Goal: Task Accomplishment & Management: Manage account settings

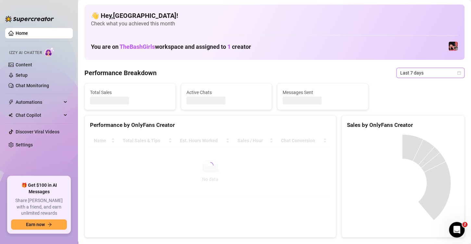
click at [457, 74] on icon "calendar" at bounding box center [459, 73] width 4 height 4
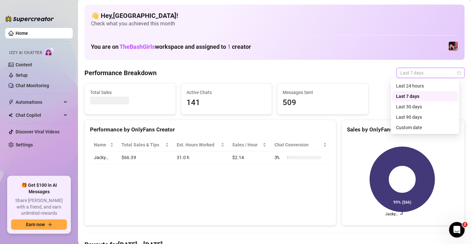
click at [457, 73] on icon "calendar" at bounding box center [459, 73] width 4 height 4
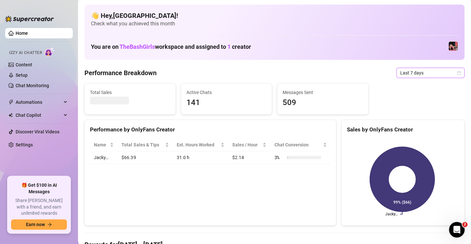
click at [457, 73] on icon "calendar" at bounding box center [459, 73] width 4 height 4
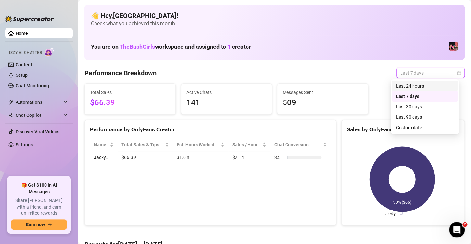
click at [412, 86] on div "Last 24 hours" at bounding box center [425, 85] width 58 height 7
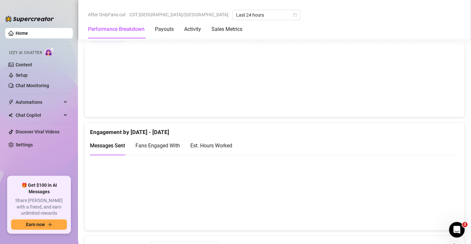
scroll to position [365, 0]
click at [219, 145] on div "Est. Hours Worked" at bounding box center [212, 144] width 42 height 8
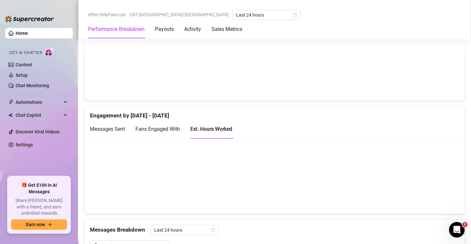
scroll to position [391, 0]
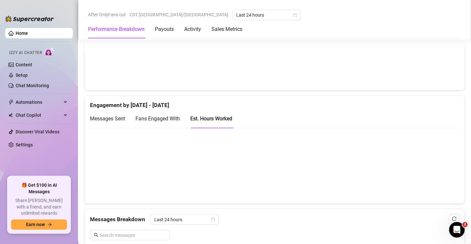
click at [185, 167] on canvas at bounding box center [272, 165] width 364 height 65
click at [366, 183] on canvas at bounding box center [272, 165] width 364 height 65
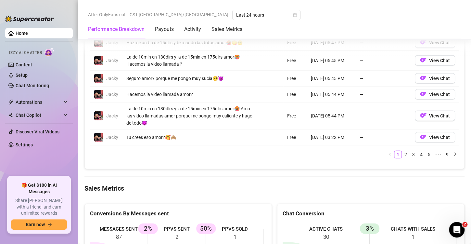
scroll to position [711, 0]
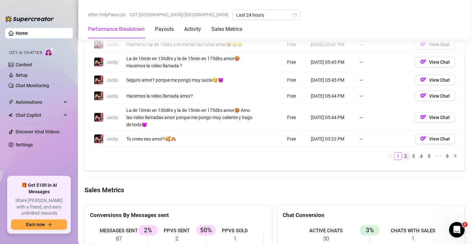
click at [403, 155] on link "2" at bounding box center [406, 155] width 7 height 7
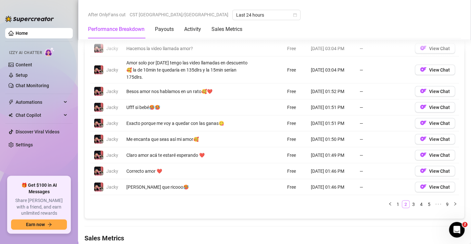
scroll to position [644, 0]
click at [410, 202] on link "3" at bounding box center [413, 203] width 7 height 7
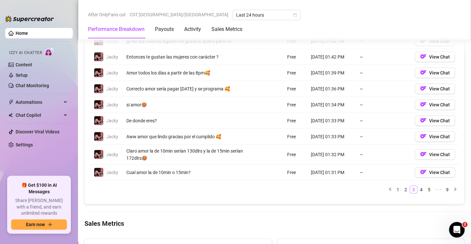
scroll to position [661, 0]
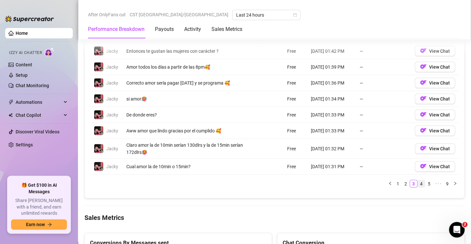
click at [418, 183] on link "4" at bounding box center [421, 183] width 7 height 7
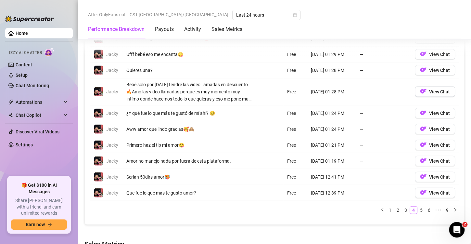
scroll to position [648, 0]
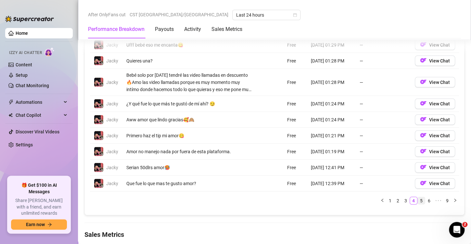
click at [418, 200] on link "5" at bounding box center [421, 200] width 7 height 7
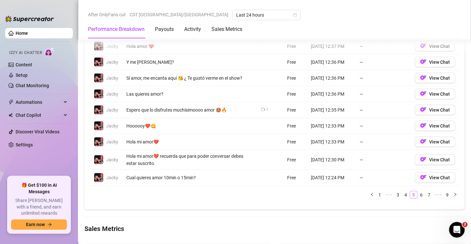
scroll to position [651, 0]
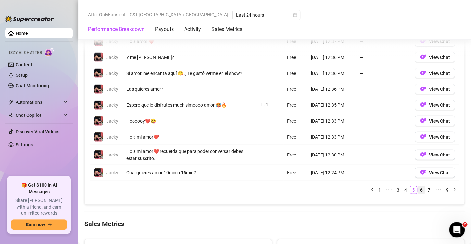
click at [418, 192] on link "6" at bounding box center [421, 189] width 7 height 7
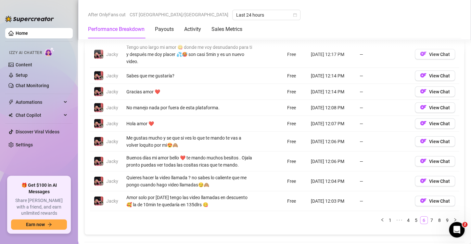
scroll to position [645, 0]
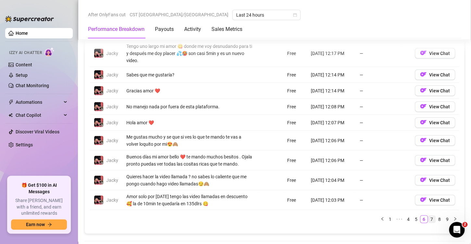
click at [429, 223] on link "7" at bounding box center [432, 219] width 7 height 7
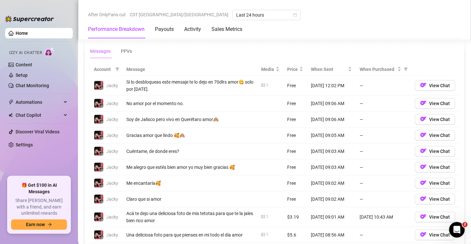
scroll to position [593, 0]
click at [429, 83] on span "View Chat" at bounding box center [439, 85] width 21 height 5
